Goal: Find specific page/section: Find specific page/section

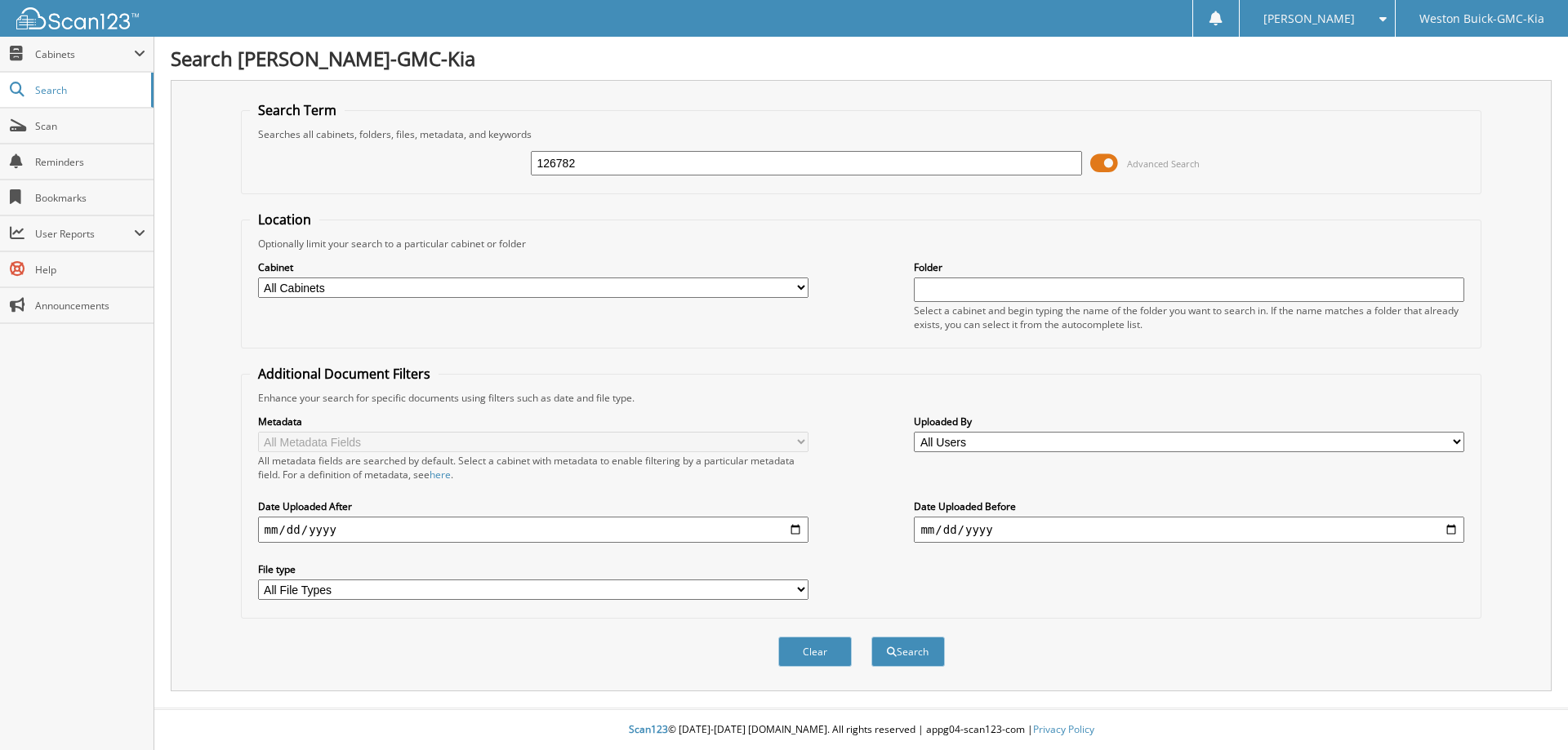
type input "126782"
click at [871, 636] on button "Search" at bounding box center [908, 651] width 74 height 30
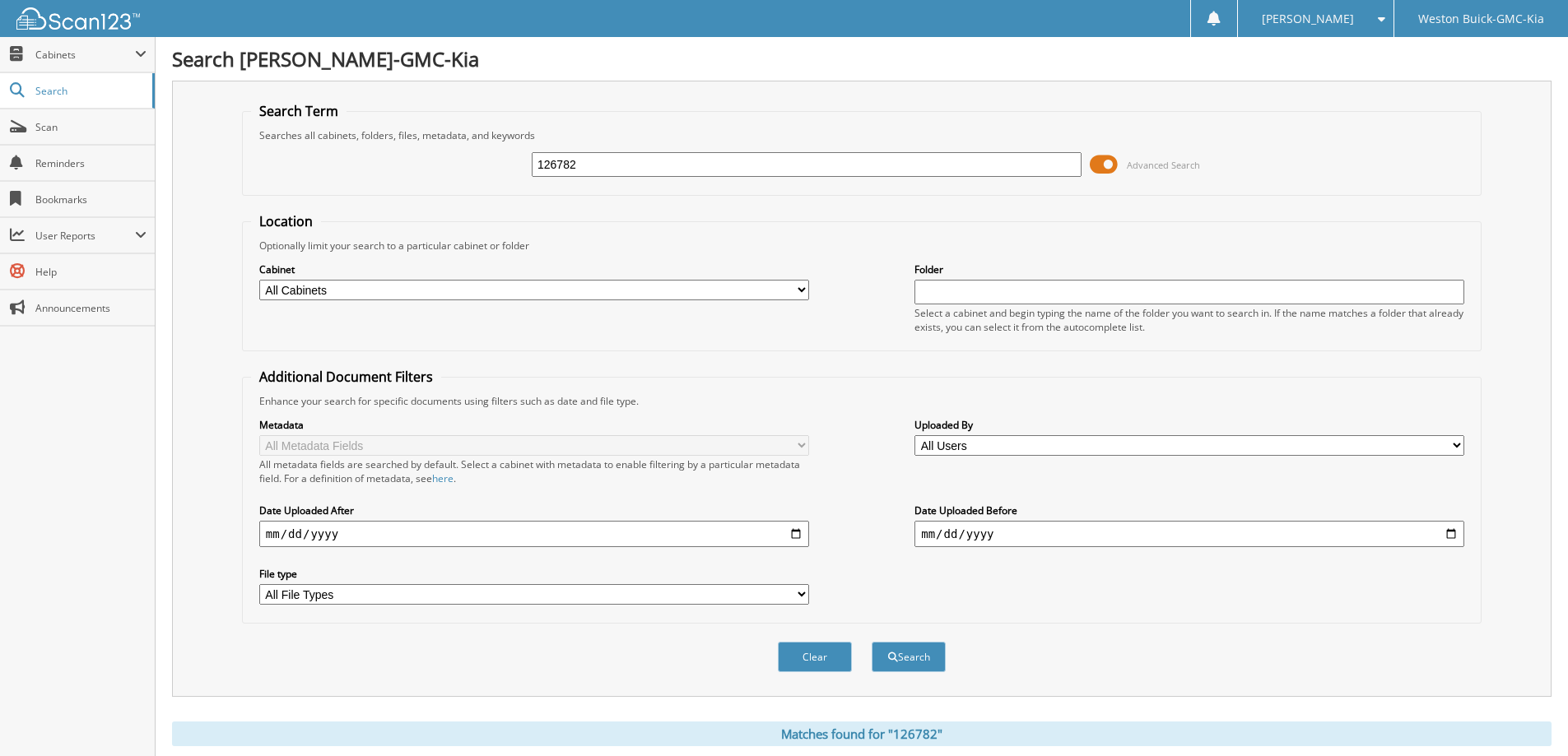
drag, startPoint x: 541, startPoint y: 162, endPoint x: 307, endPoint y: 145, distance: 234.6
click at [317, 153] on div "126782 Advanced Search" at bounding box center [861, 164] width 1221 height 45
type input "[PERSON_NAME]"
click at [872, 642] on button "Search" at bounding box center [909, 657] width 74 height 30
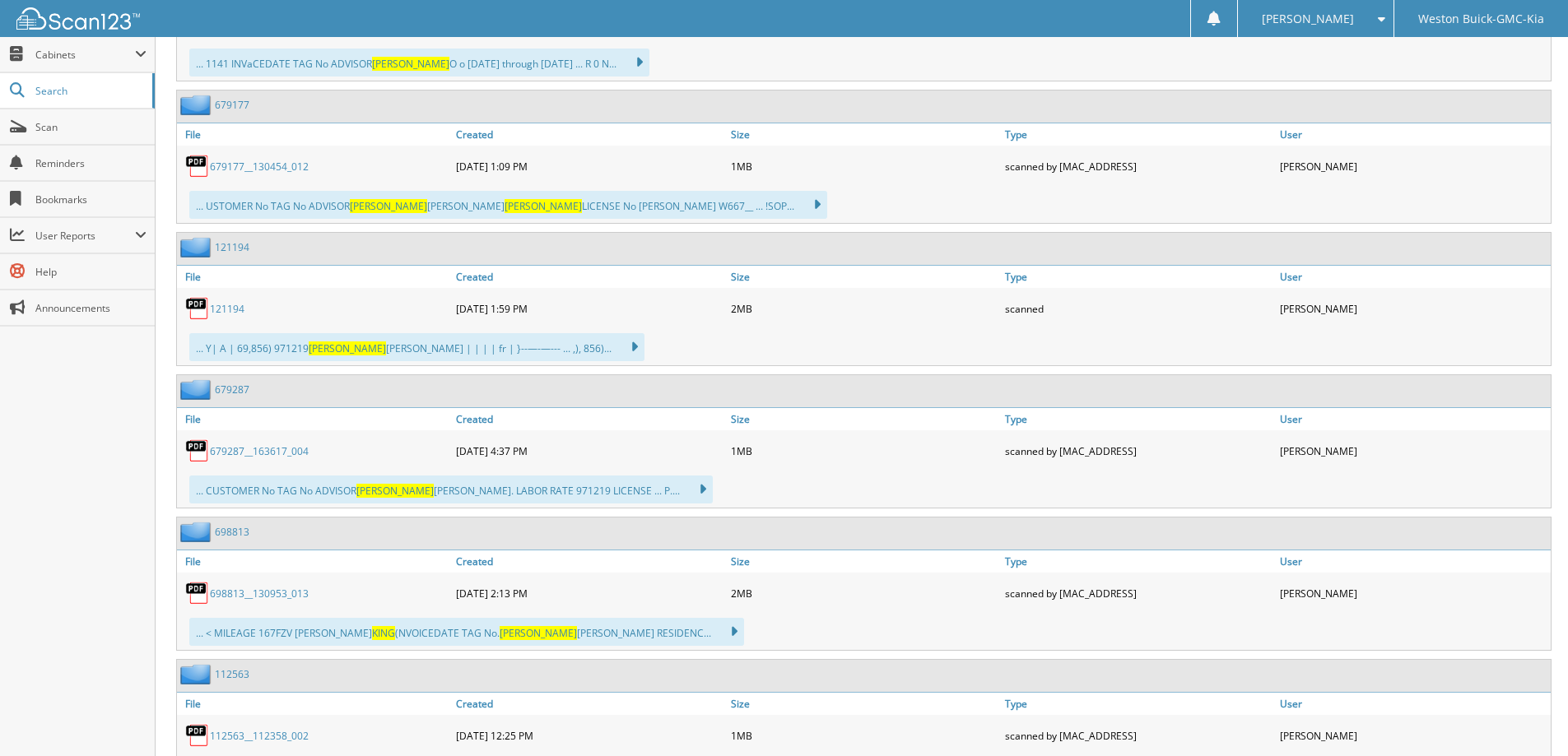
scroll to position [4361, 0]
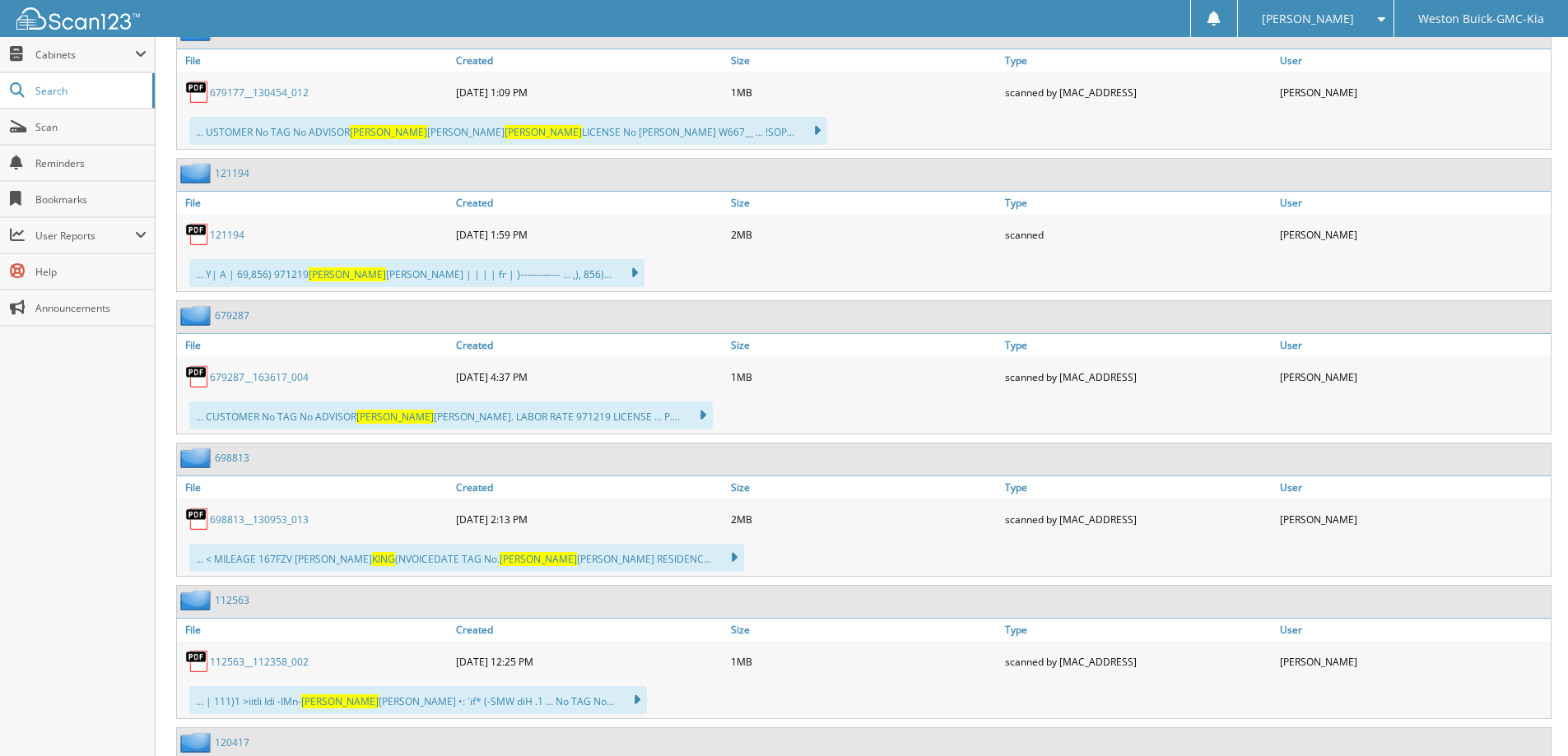
click at [250, 521] on link "698813__130953_013" at bounding box center [259, 519] width 99 height 14
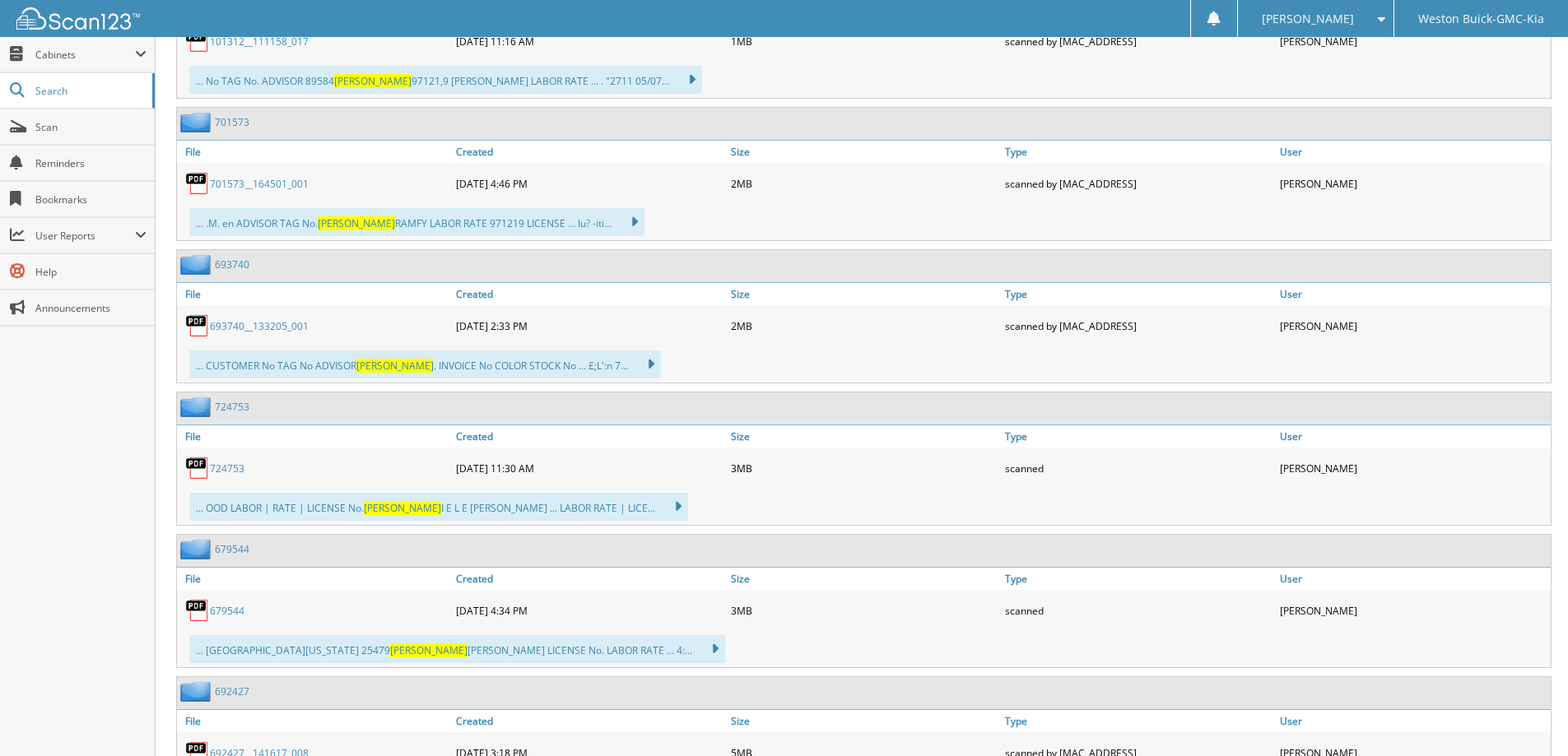
scroll to position [4937, 0]
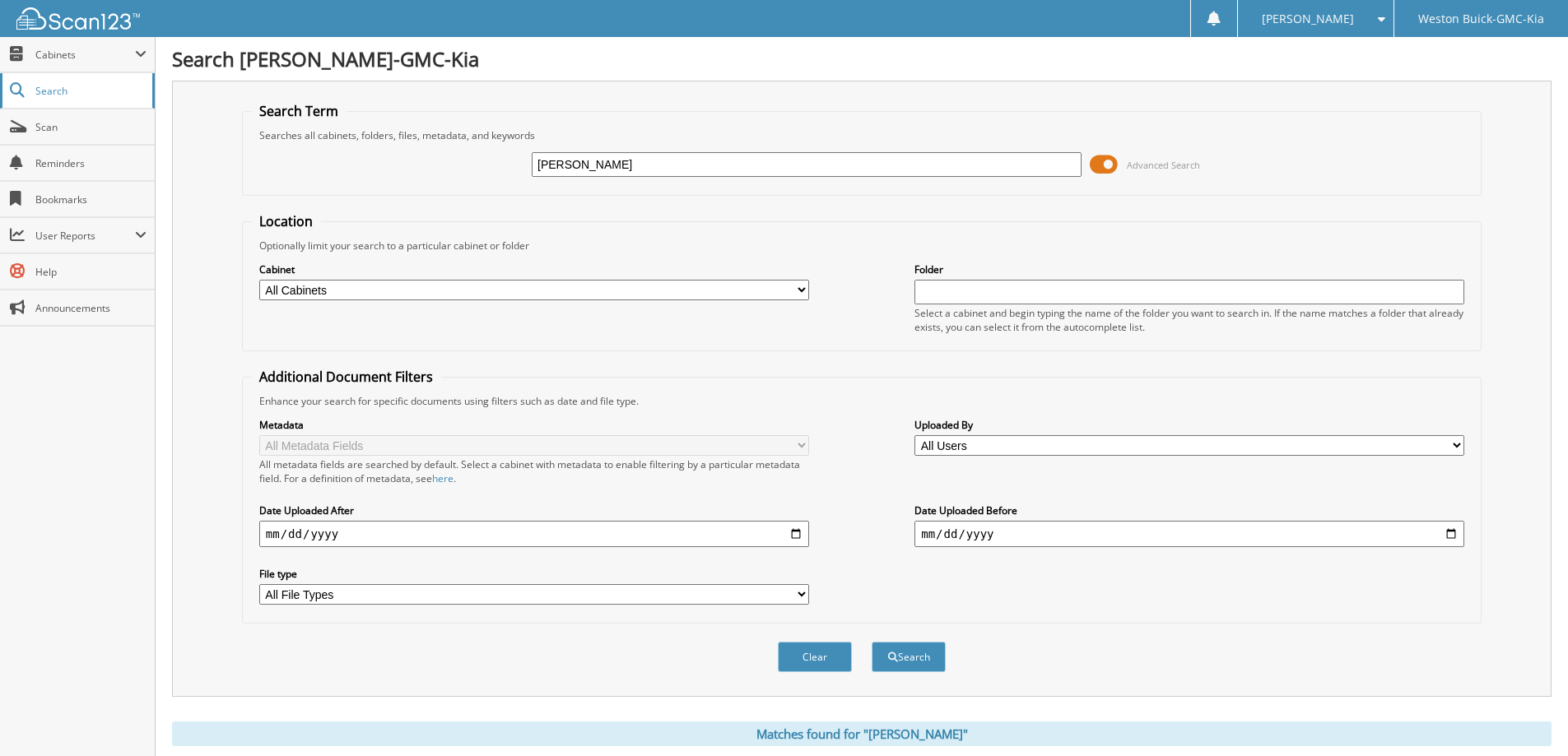
click at [74, 96] on span "Search" at bounding box center [89, 91] width 109 height 14
click at [77, 56] on span "Cabinets" at bounding box center [85, 55] width 99 height 14
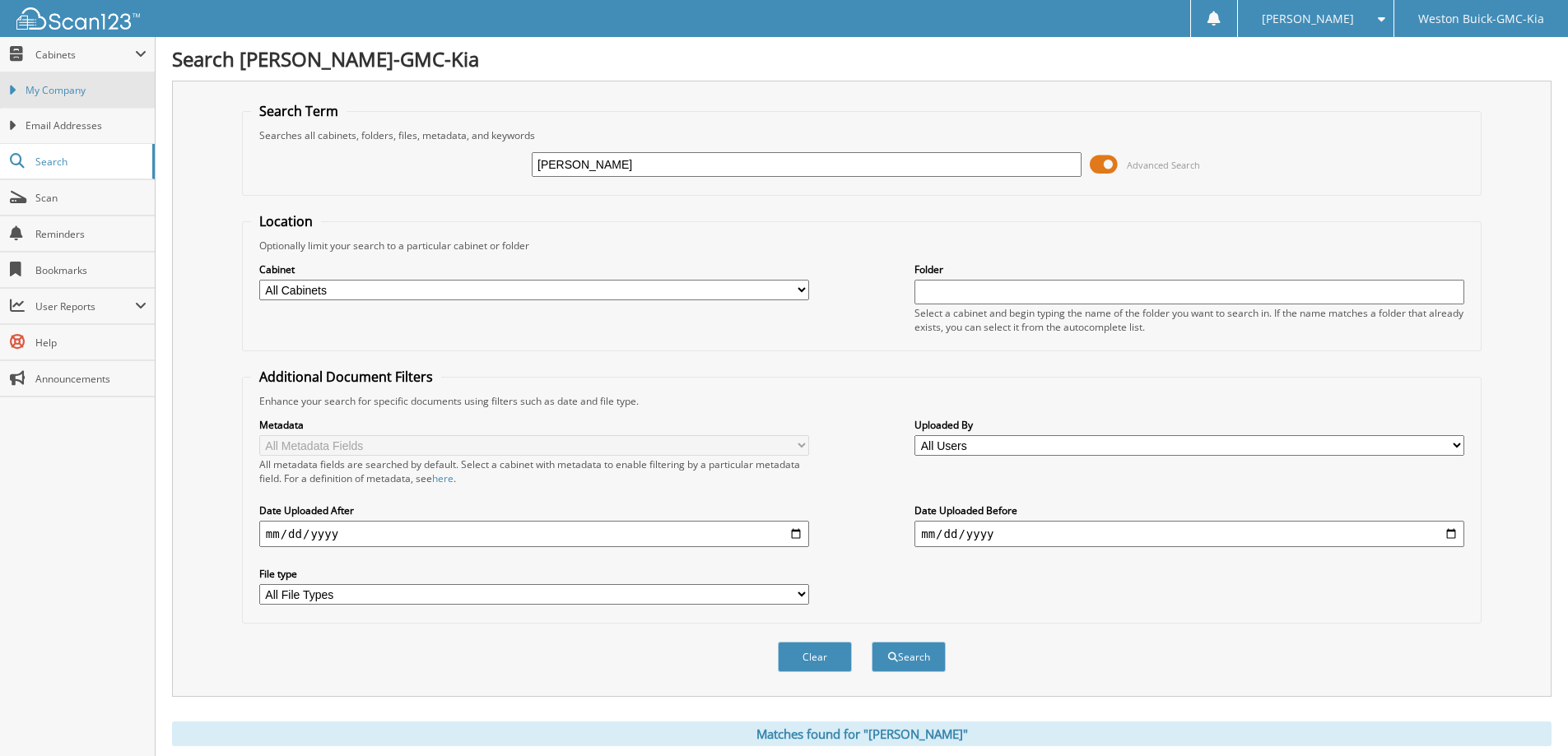
click at [68, 83] on link "My Company" at bounding box center [77, 90] width 155 height 35
